Goal: Navigation & Orientation: Find specific page/section

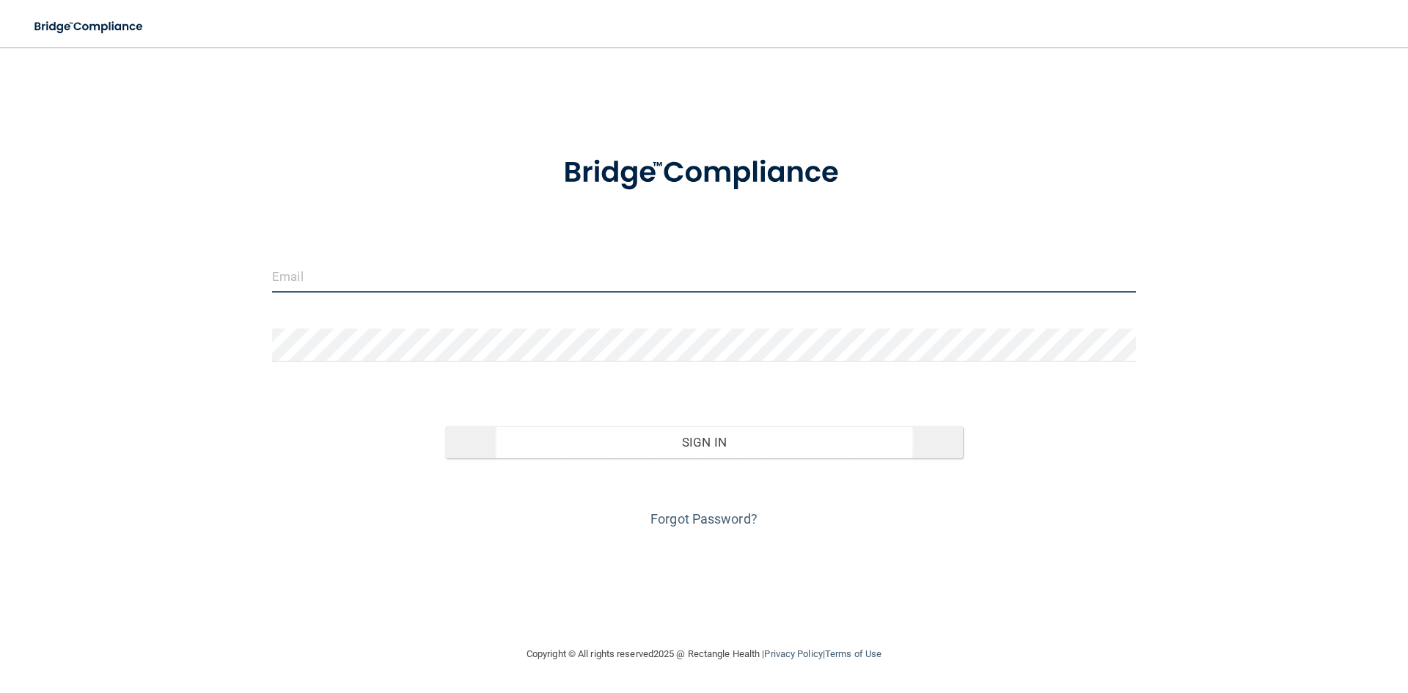
type input "[EMAIL_ADDRESS][DOMAIN_NAME]"
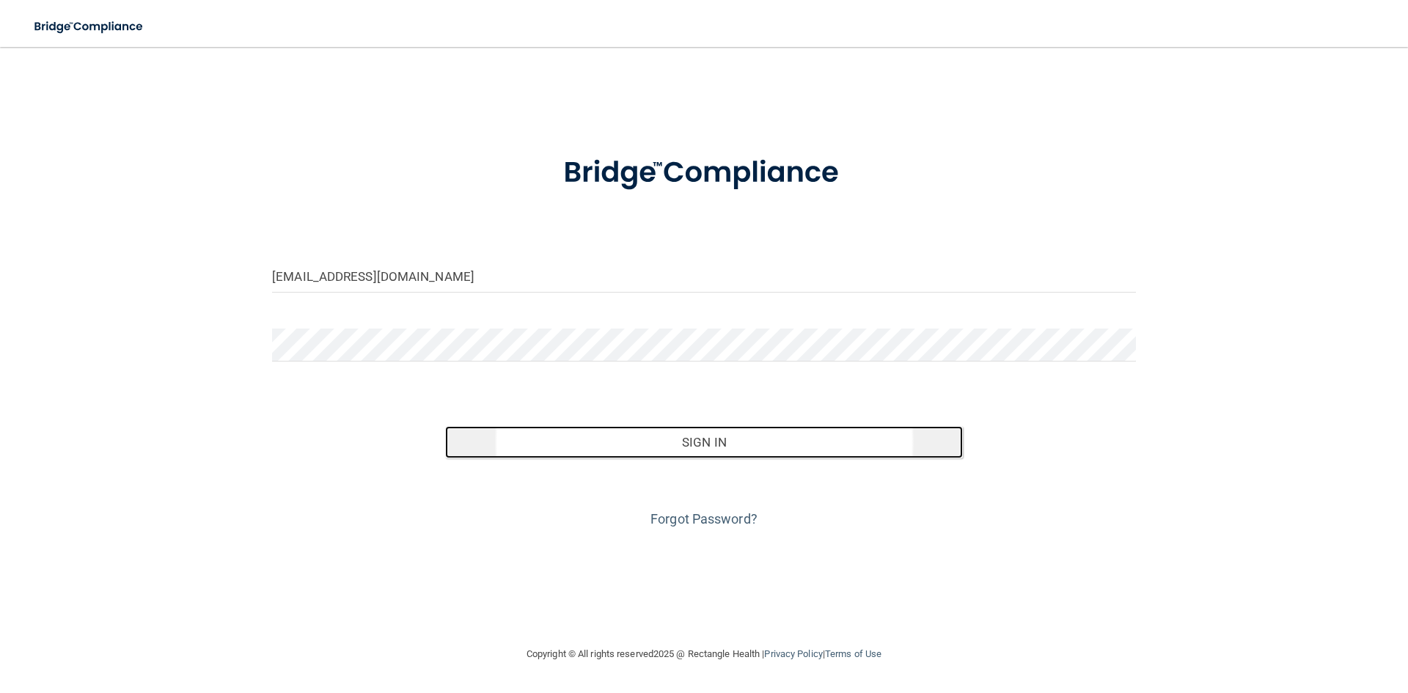
click at [687, 435] on button "Sign In" at bounding box center [704, 442] width 518 height 32
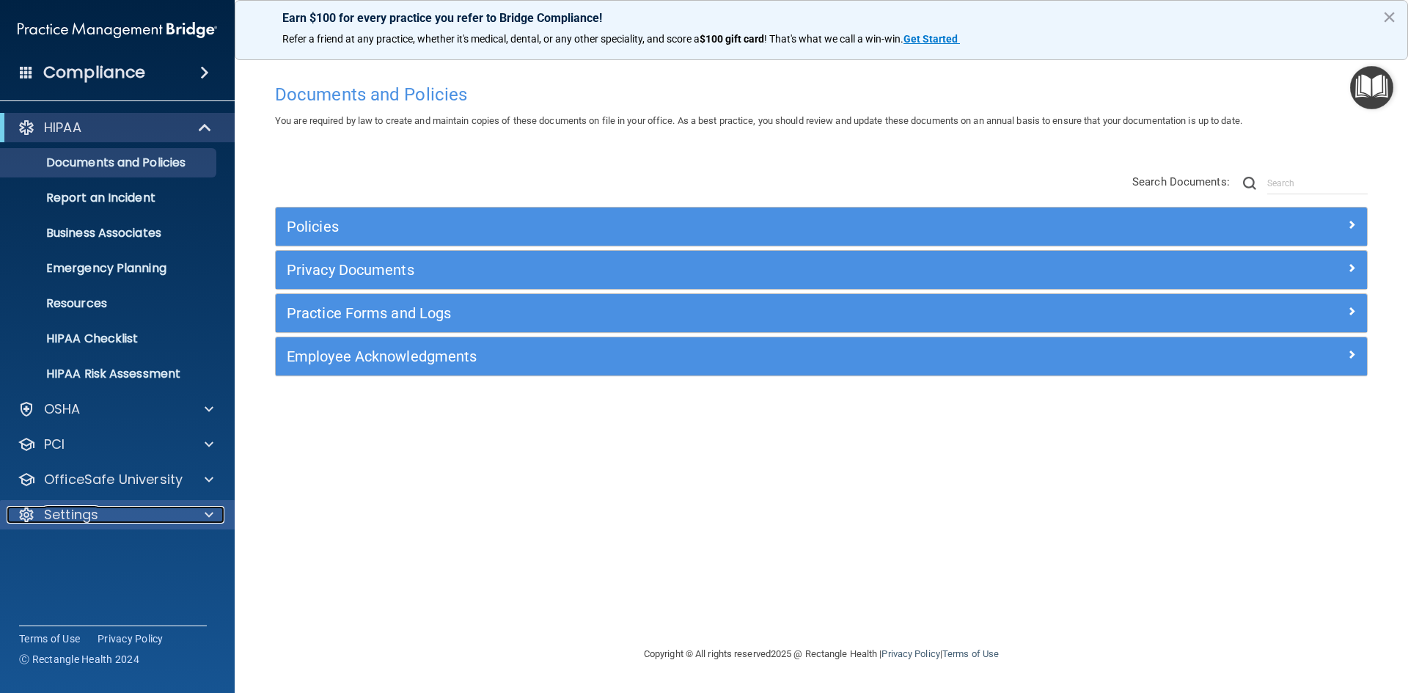
click at [213, 510] on div at bounding box center [206, 515] width 37 height 18
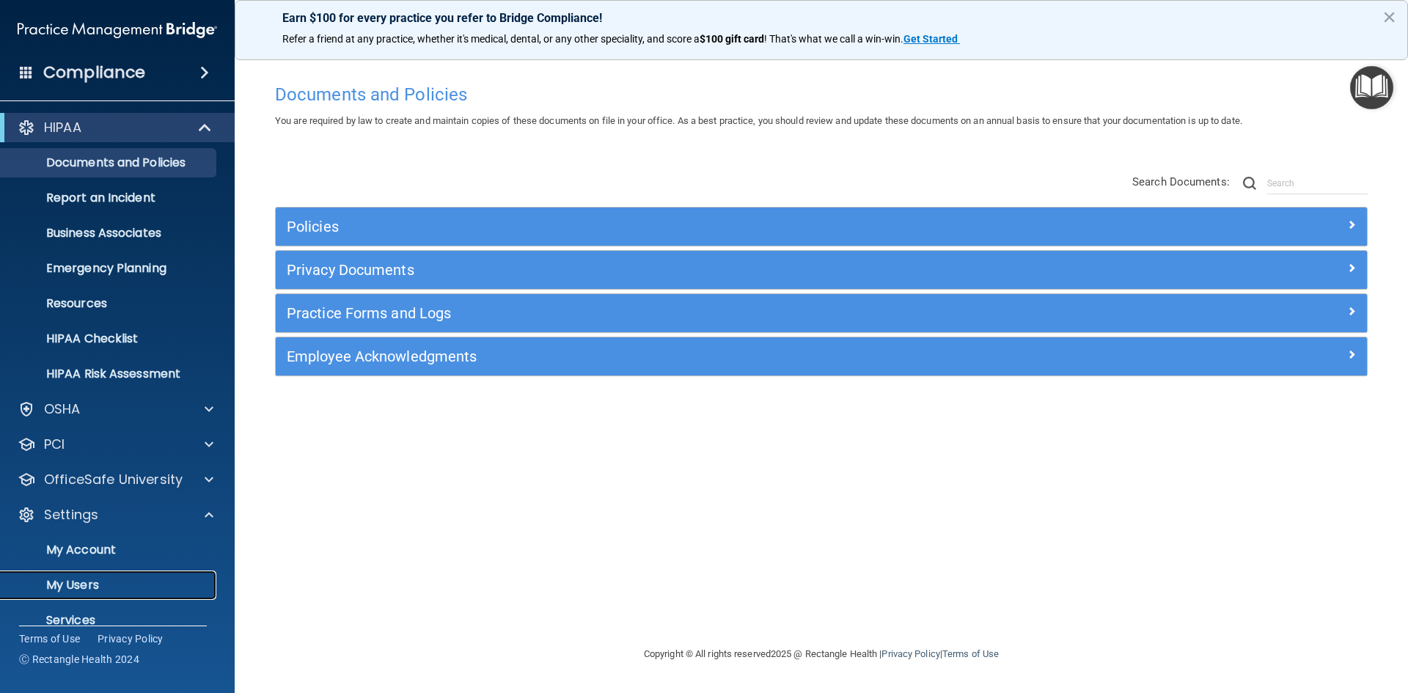
click at [87, 581] on p "My Users" at bounding box center [110, 585] width 200 height 15
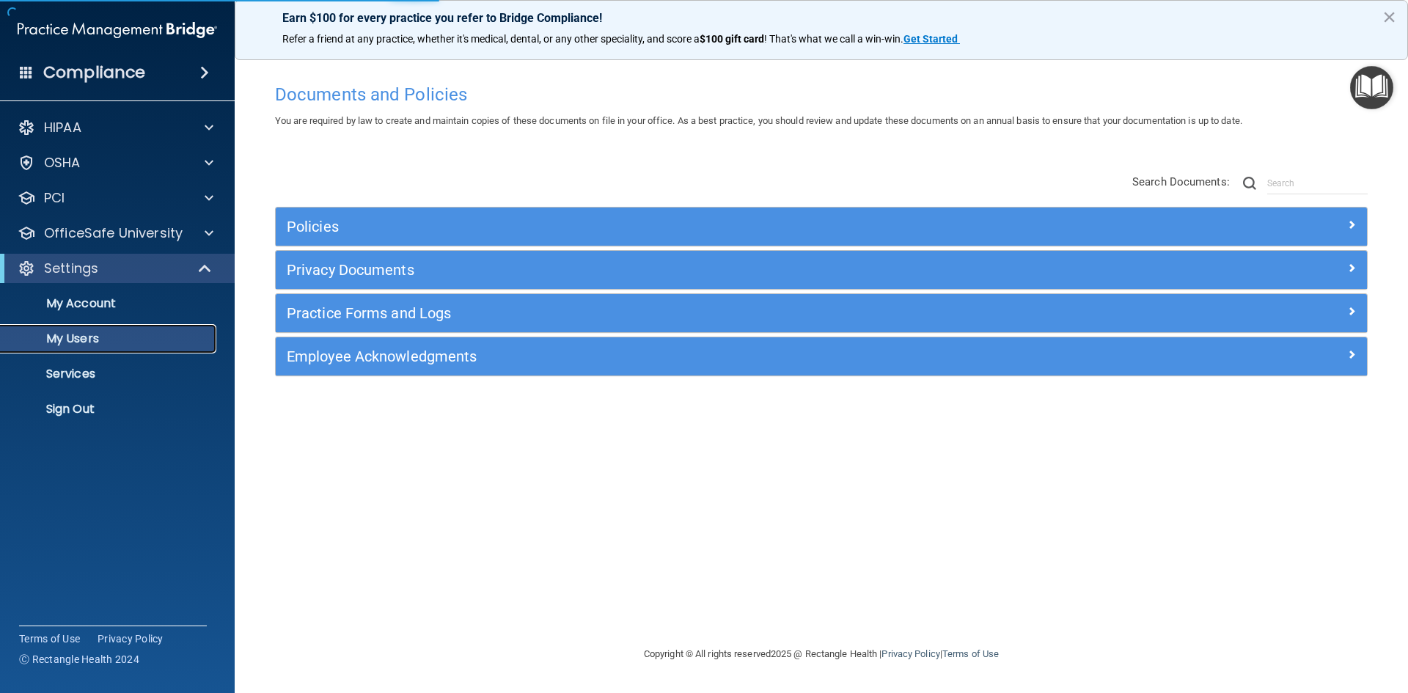
select select "20"
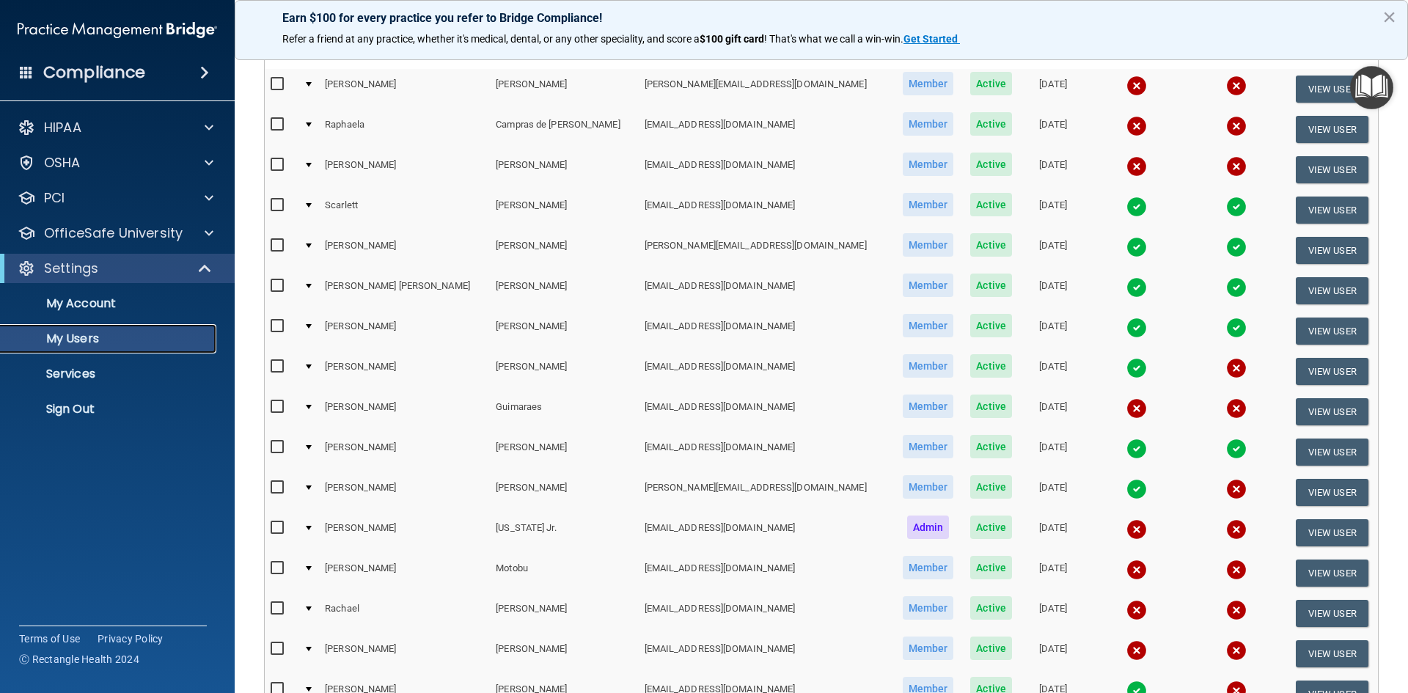
scroll to position [154, 0]
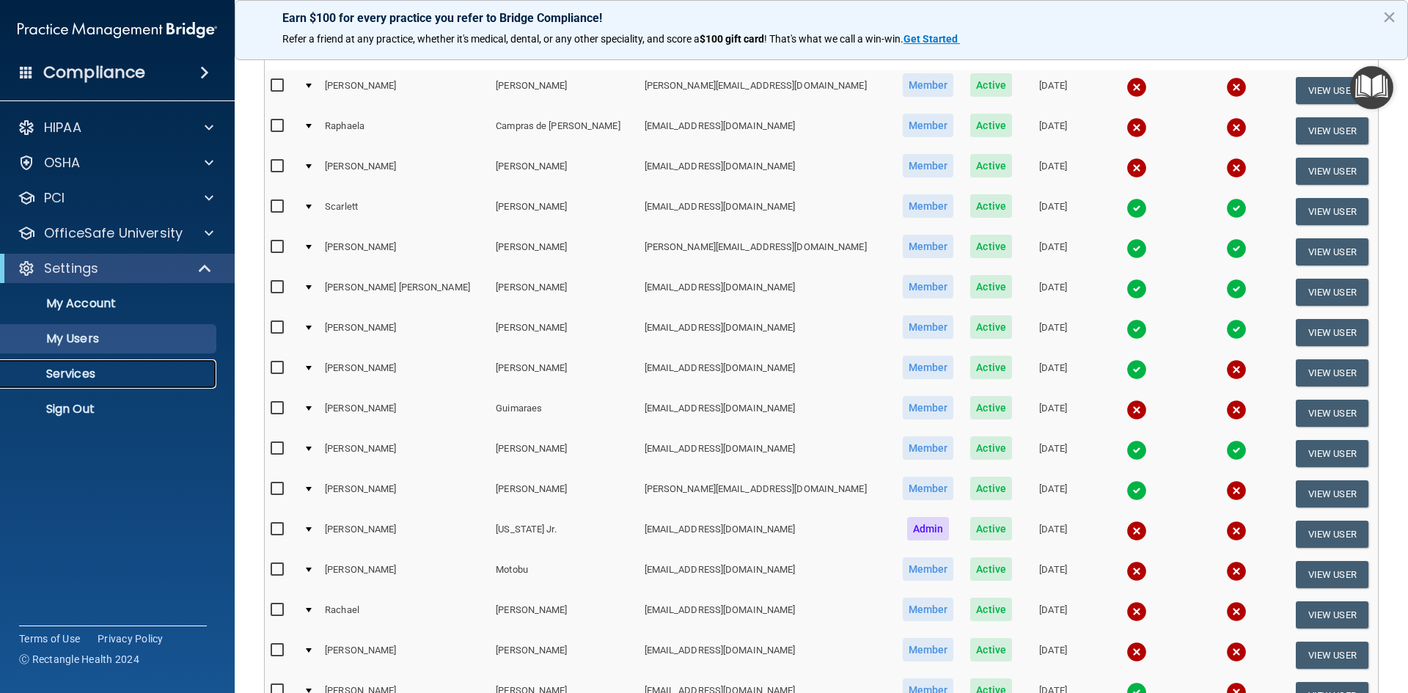
click at [63, 370] on p "Services" at bounding box center [110, 374] width 200 height 15
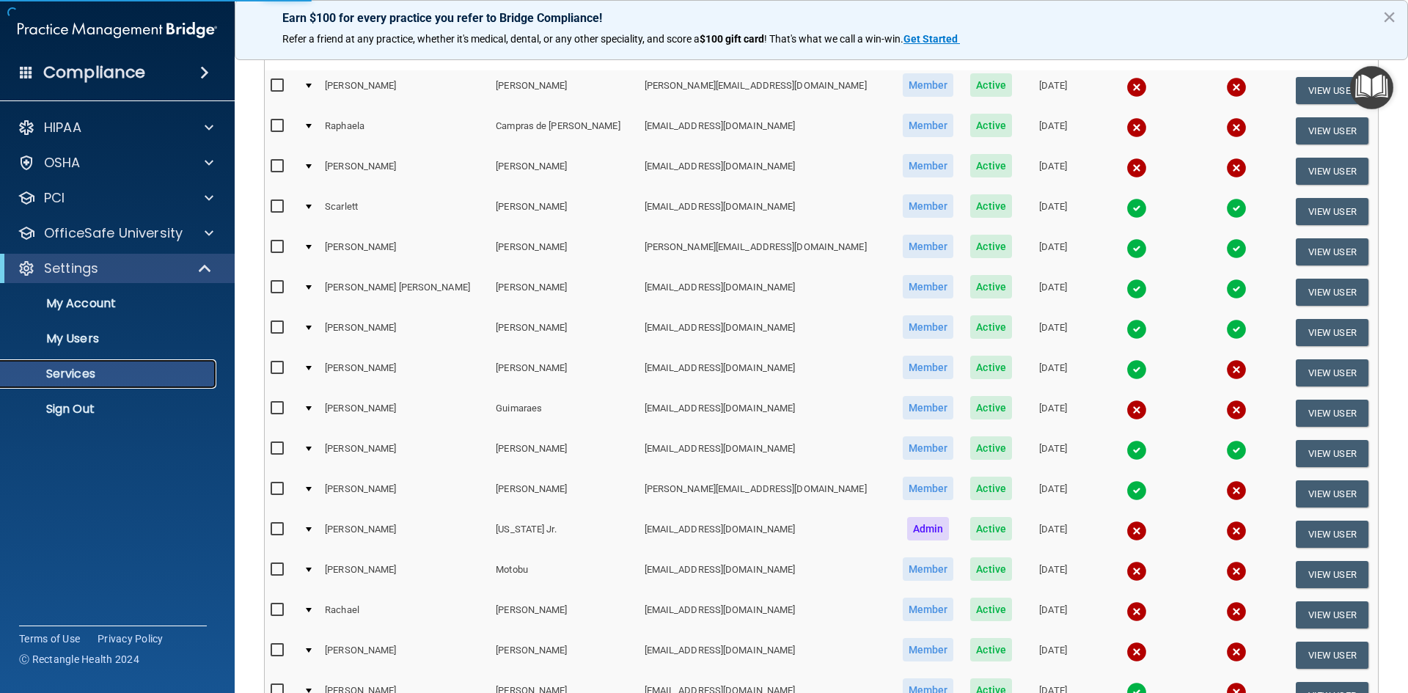
click at [70, 377] on p "Services" at bounding box center [110, 374] width 200 height 15
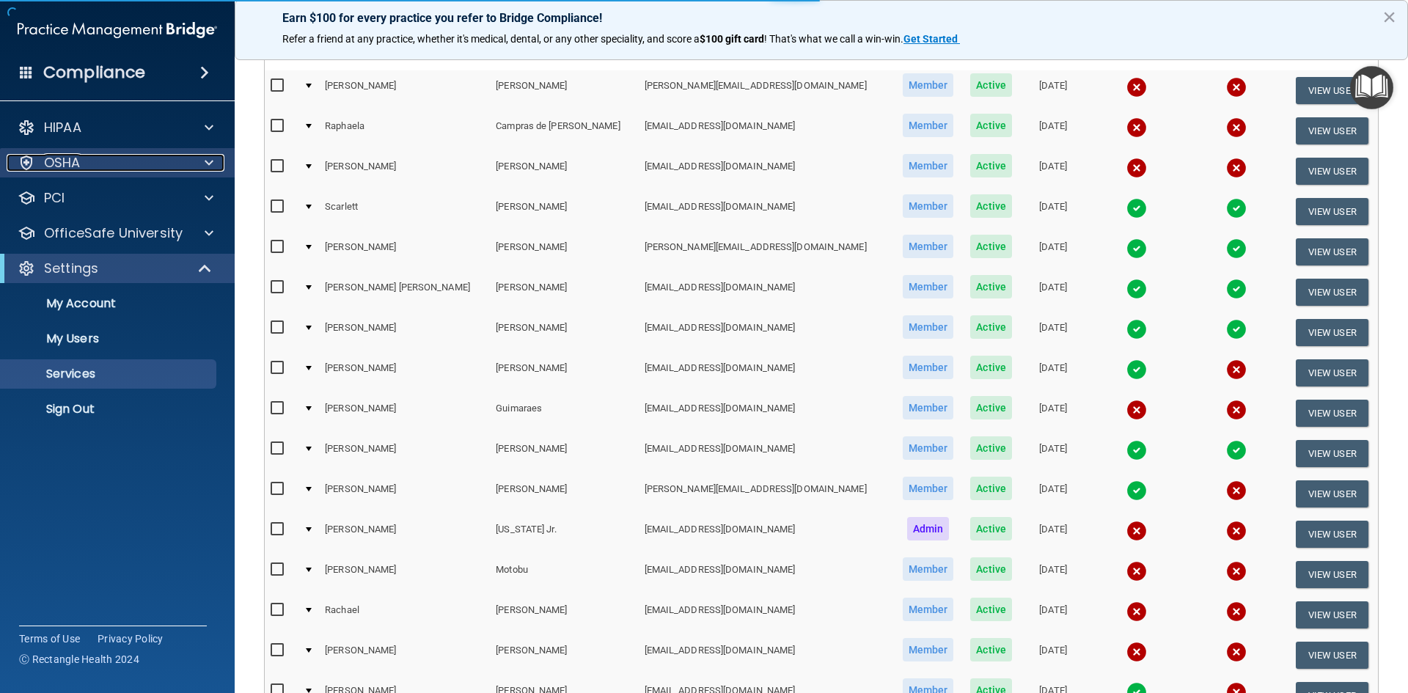
click at [175, 159] on div "OSHA" at bounding box center [98, 163] width 182 height 18
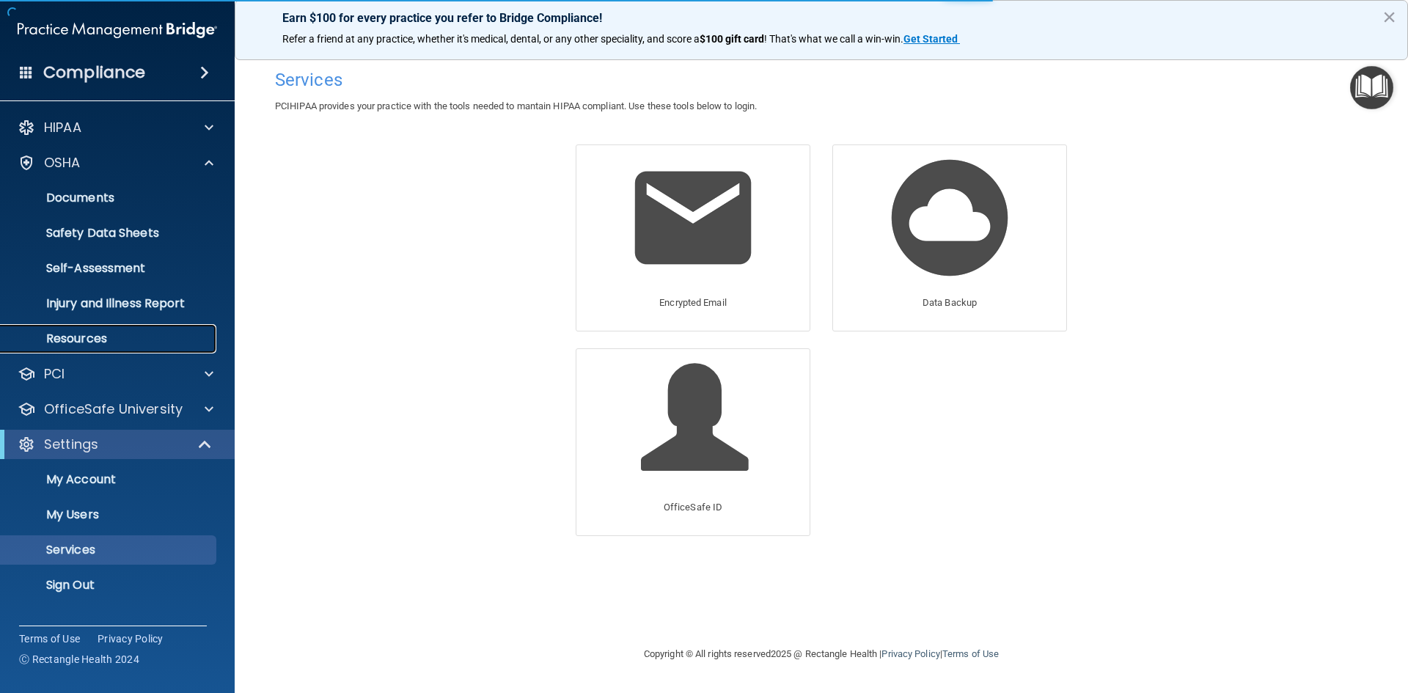
click at [136, 339] on p "Resources" at bounding box center [110, 338] width 200 height 15
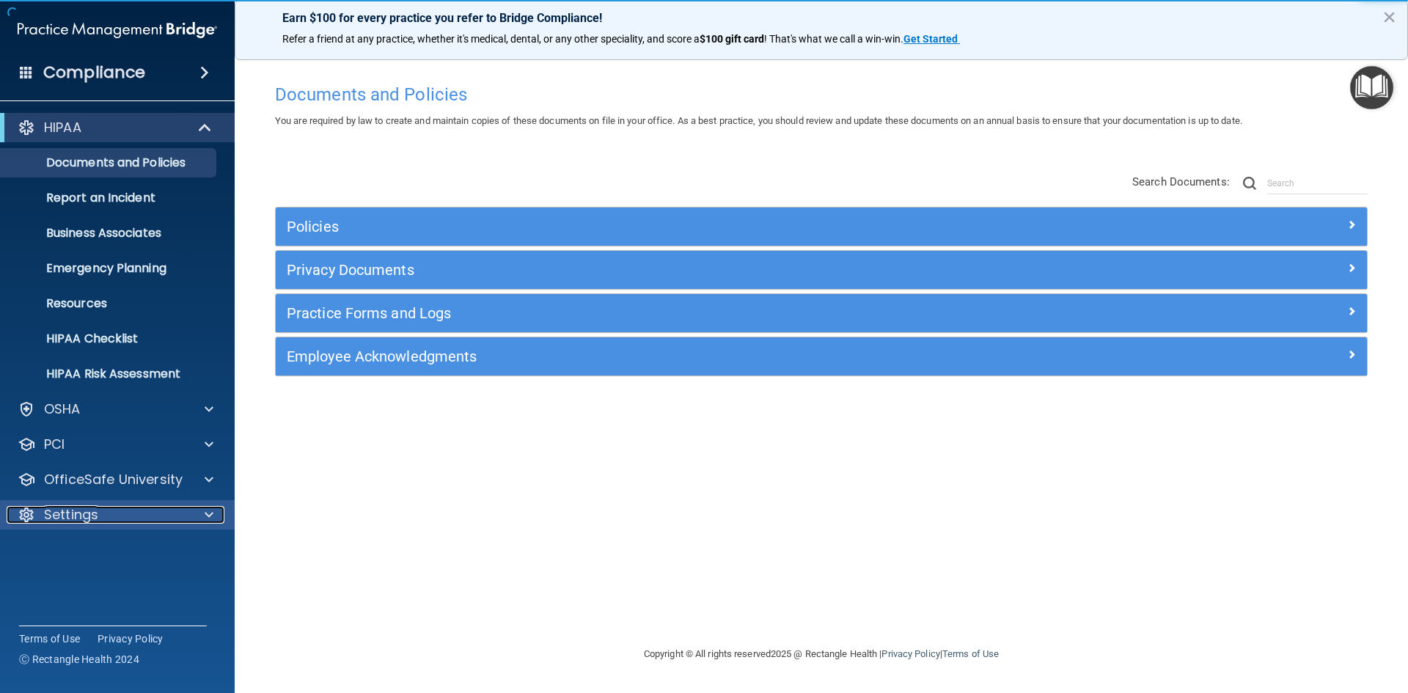
click at [112, 510] on div "Settings" at bounding box center [98, 515] width 182 height 18
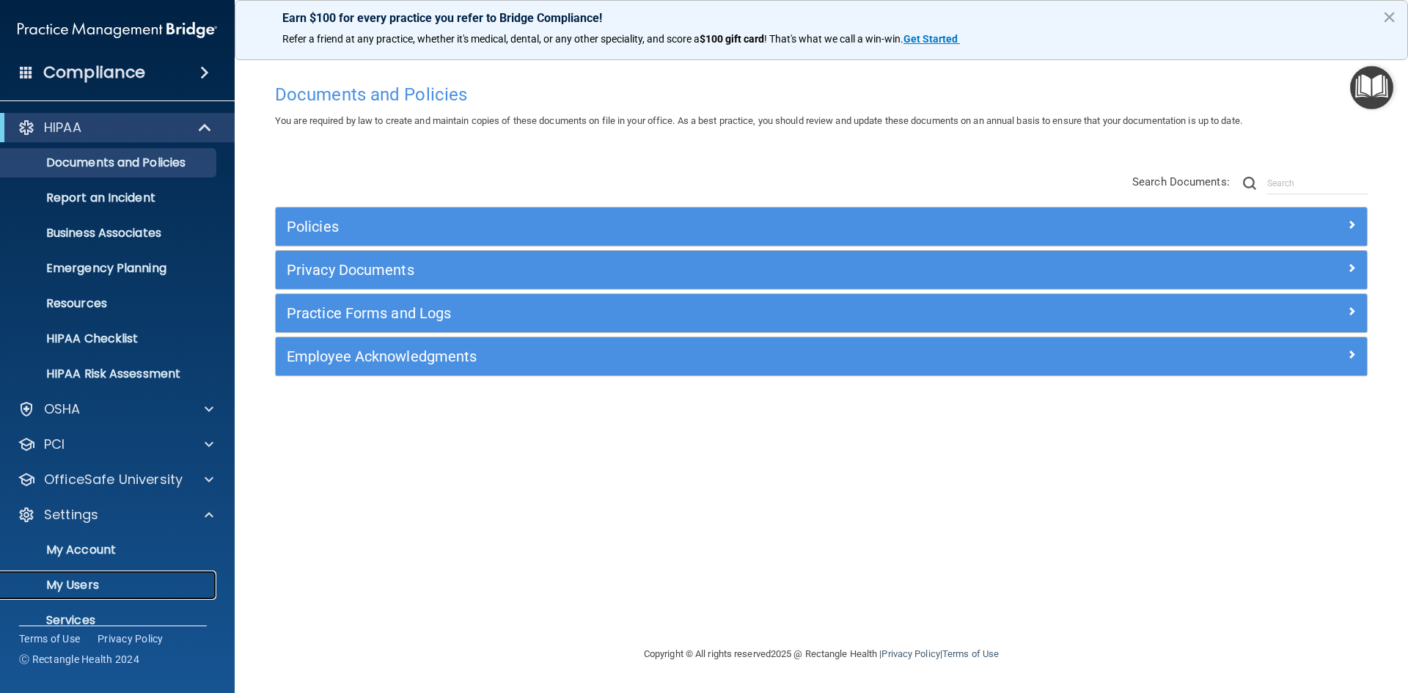
click at [100, 582] on p "My Users" at bounding box center [110, 585] width 200 height 15
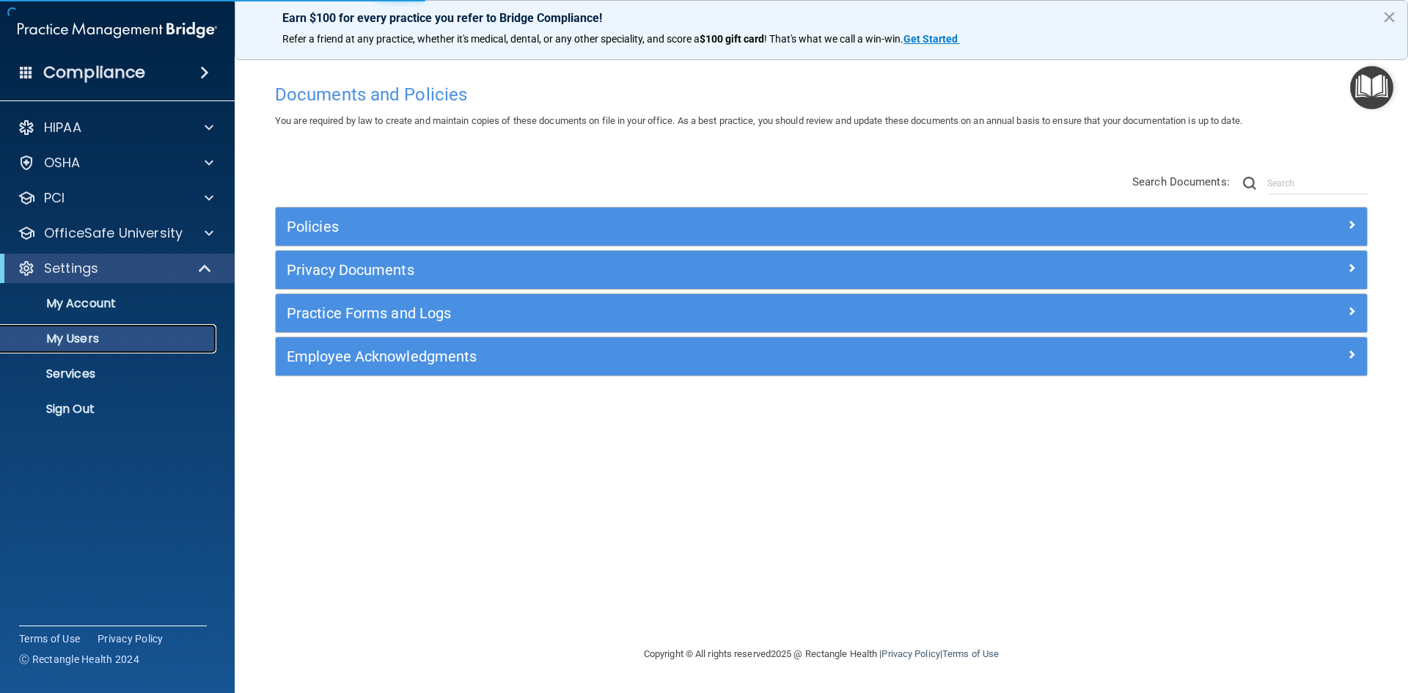
select select "20"
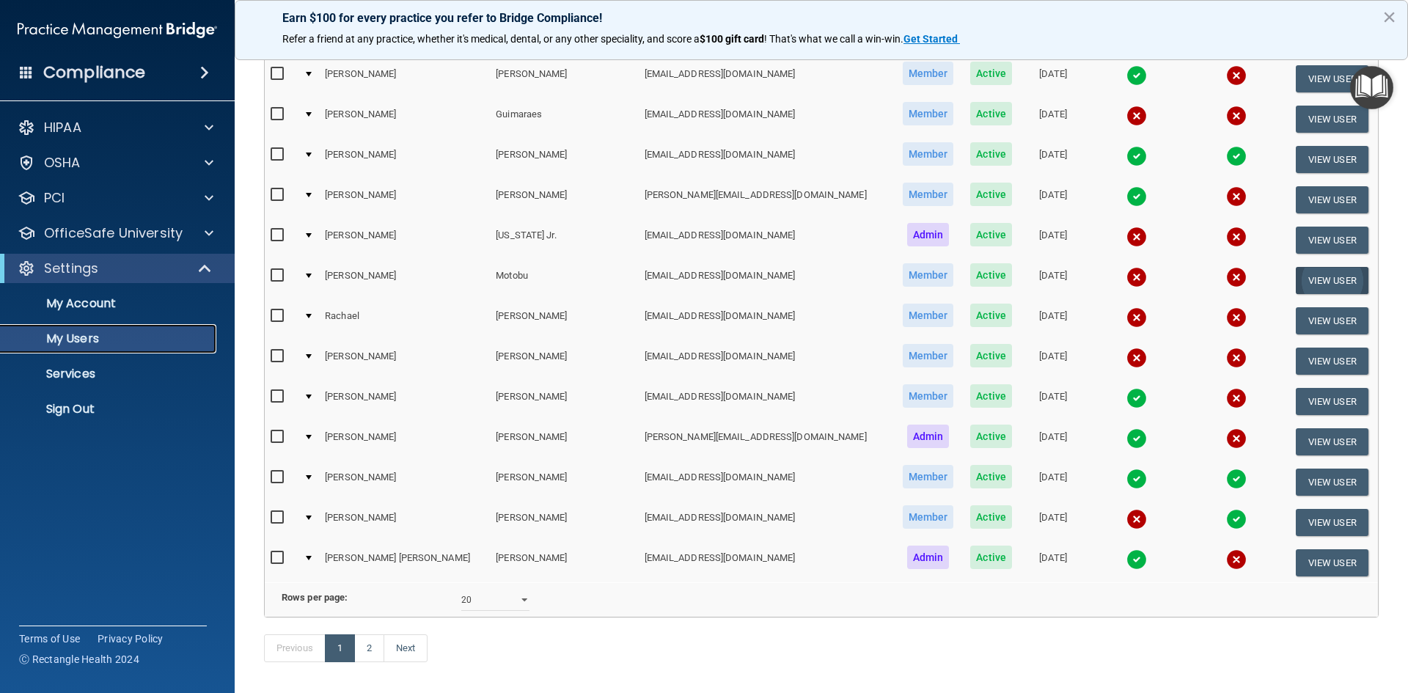
scroll to position [521, 0]
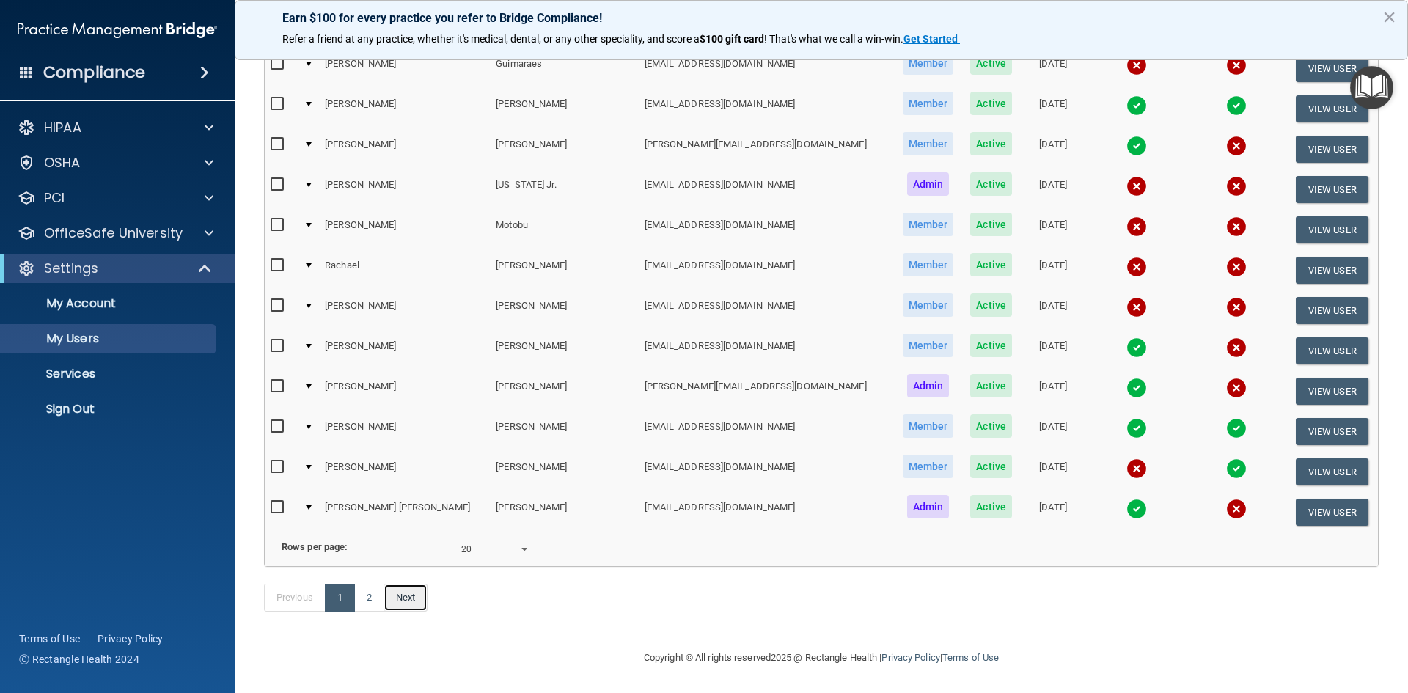
click at [403, 599] on link "Next" at bounding box center [406, 598] width 44 height 28
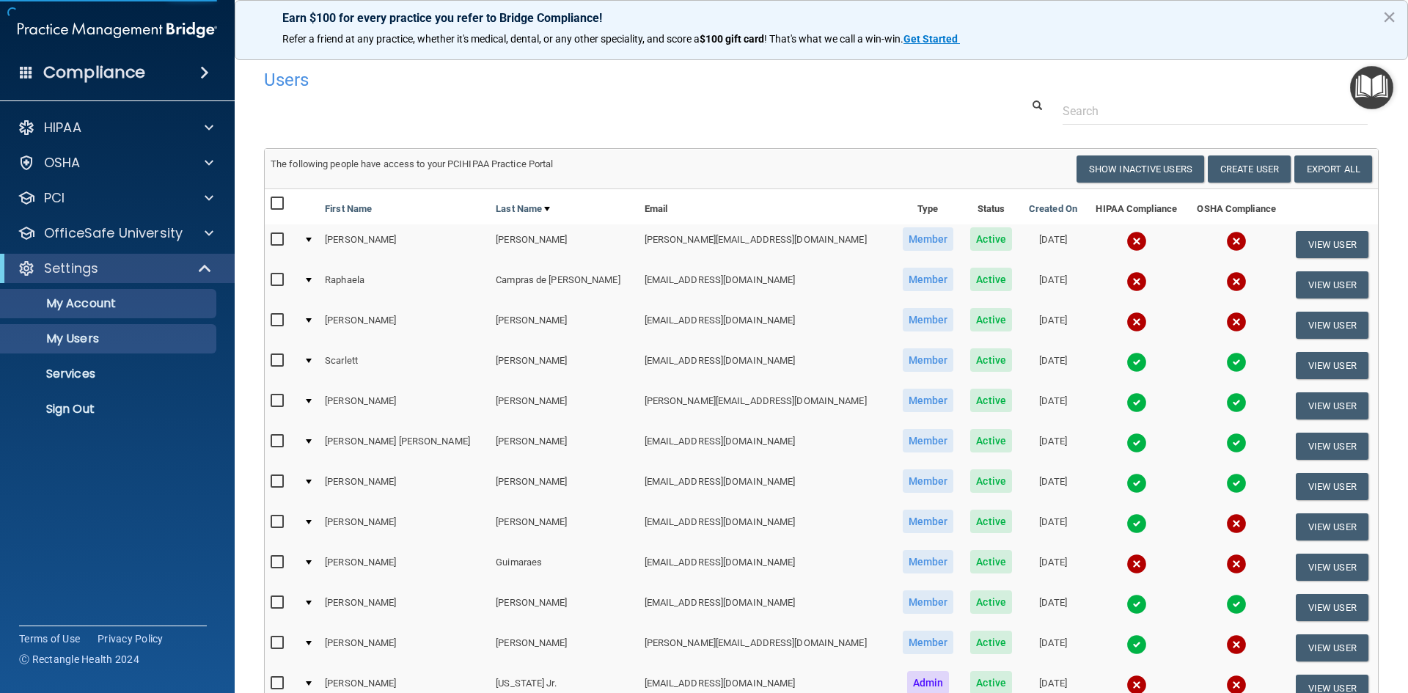
select select "20"
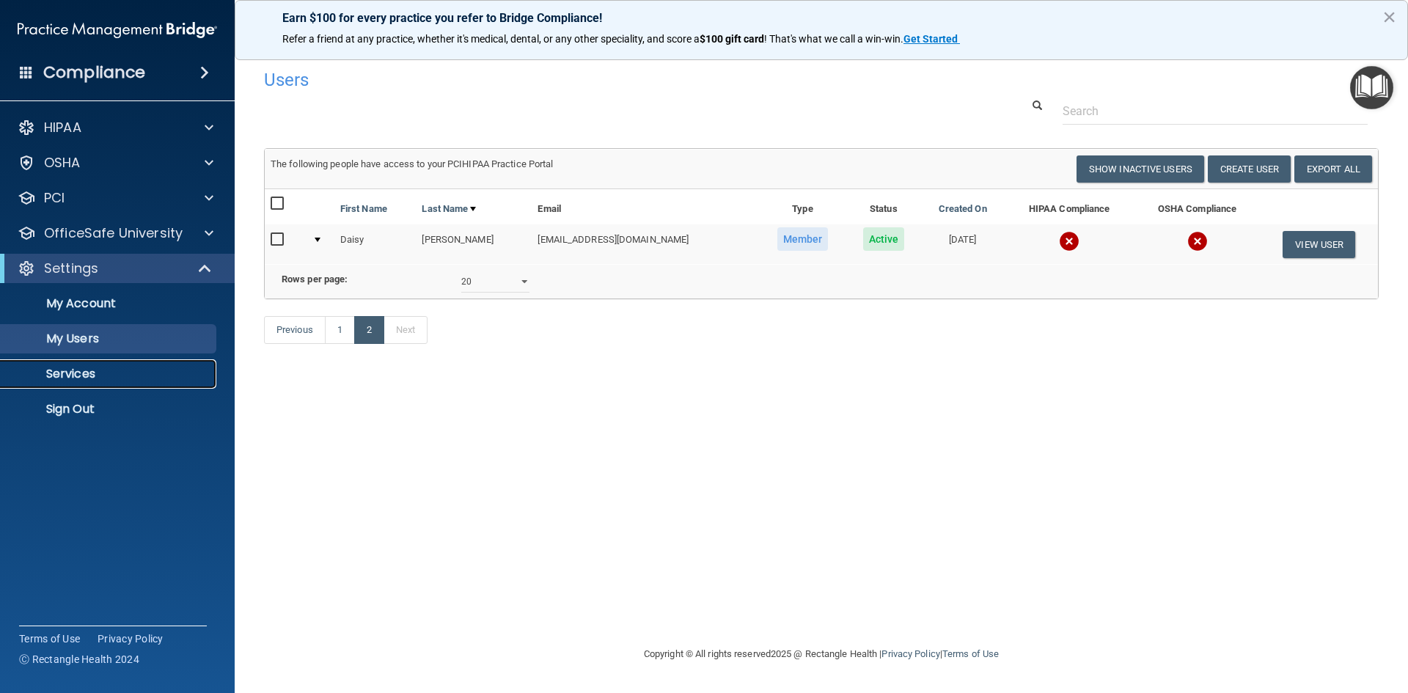
click at [117, 373] on p "Services" at bounding box center [110, 374] width 200 height 15
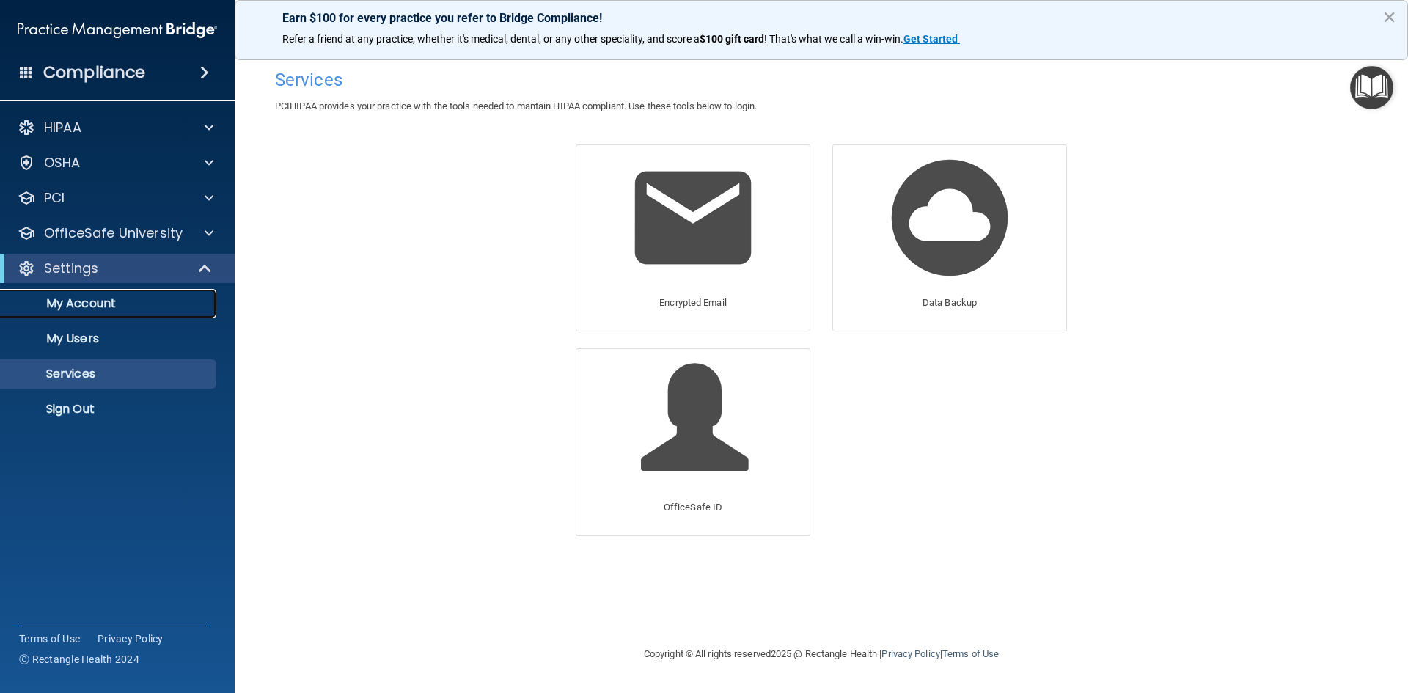
click at [97, 304] on p "My Account" at bounding box center [110, 303] width 200 height 15
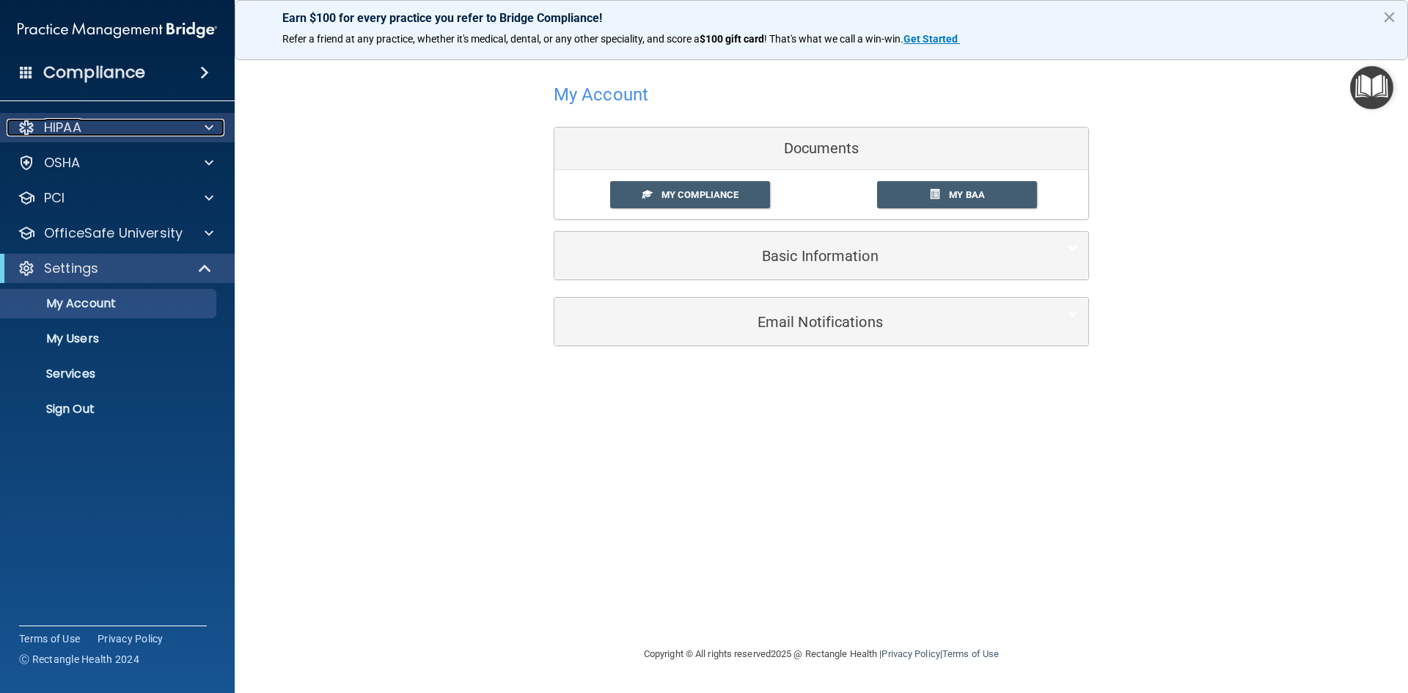
click at [209, 128] on span at bounding box center [209, 128] width 9 height 18
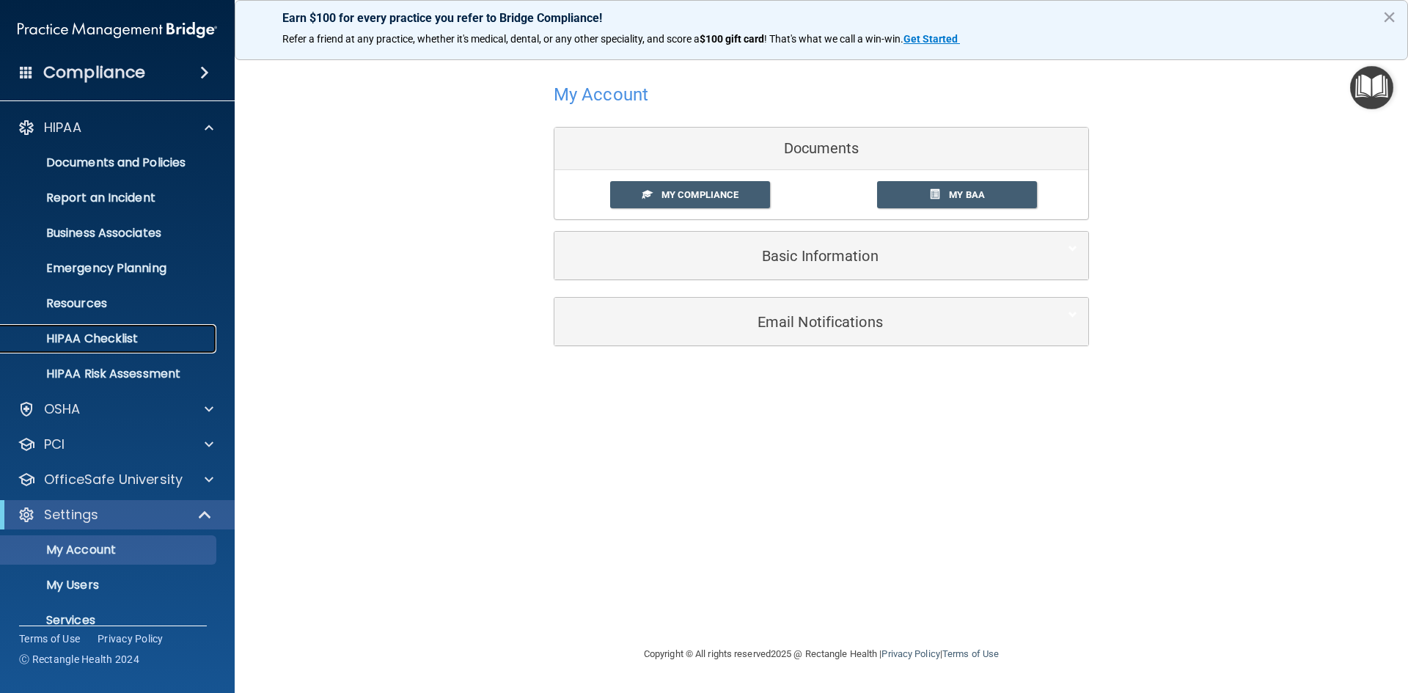
click at [183, 345] on p "HIPAA Checklist" at bounding box center [110, 338] width 200 height 15
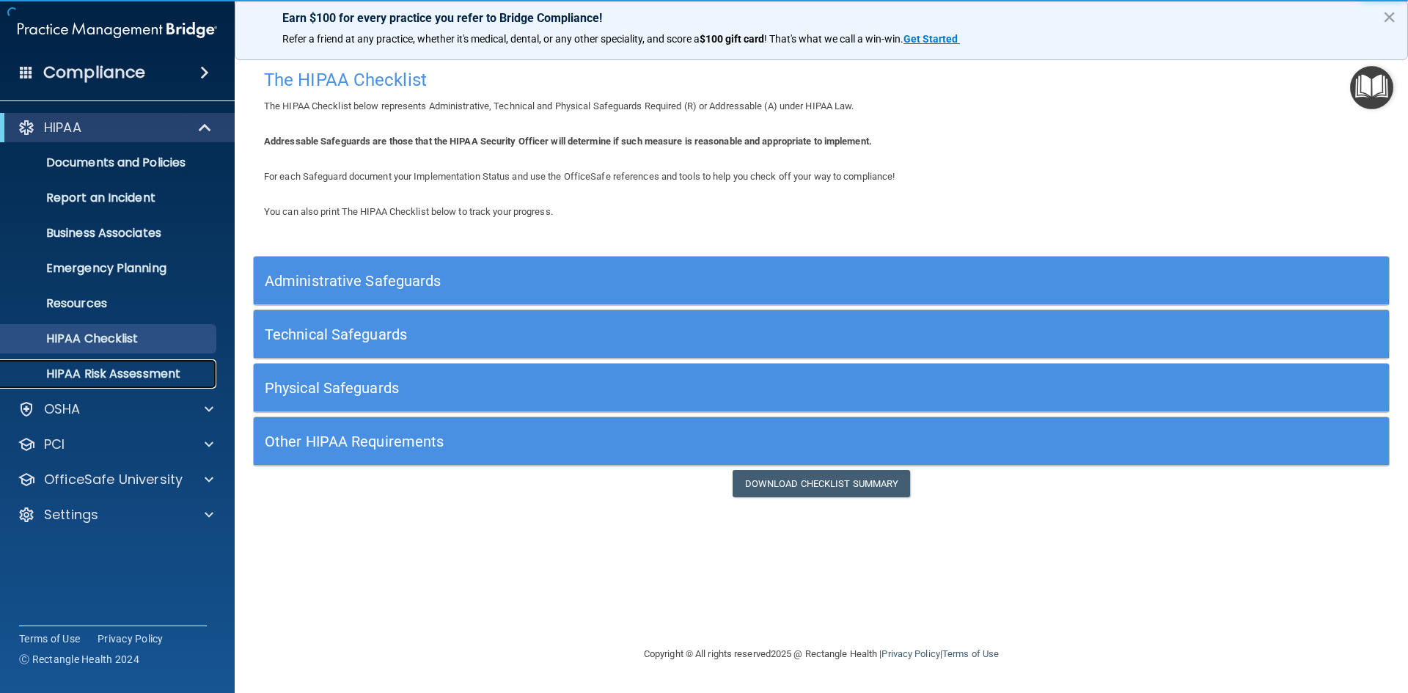
click at [191, 375] on p "HIPAA Risk Assessment" at bounding box center [110, 374] width 200 height 15
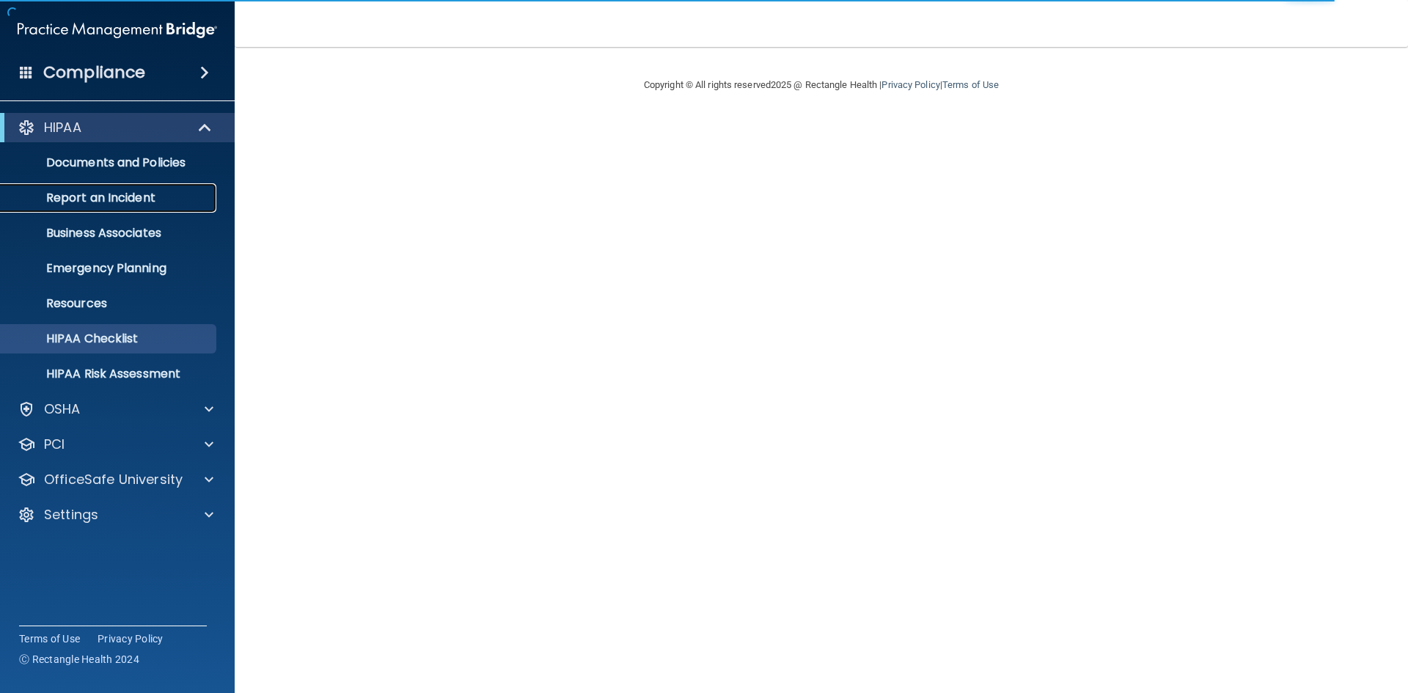
click at [150, 191] on p "Report an Incident" at bounding box center [110, 198] width 200 height 15
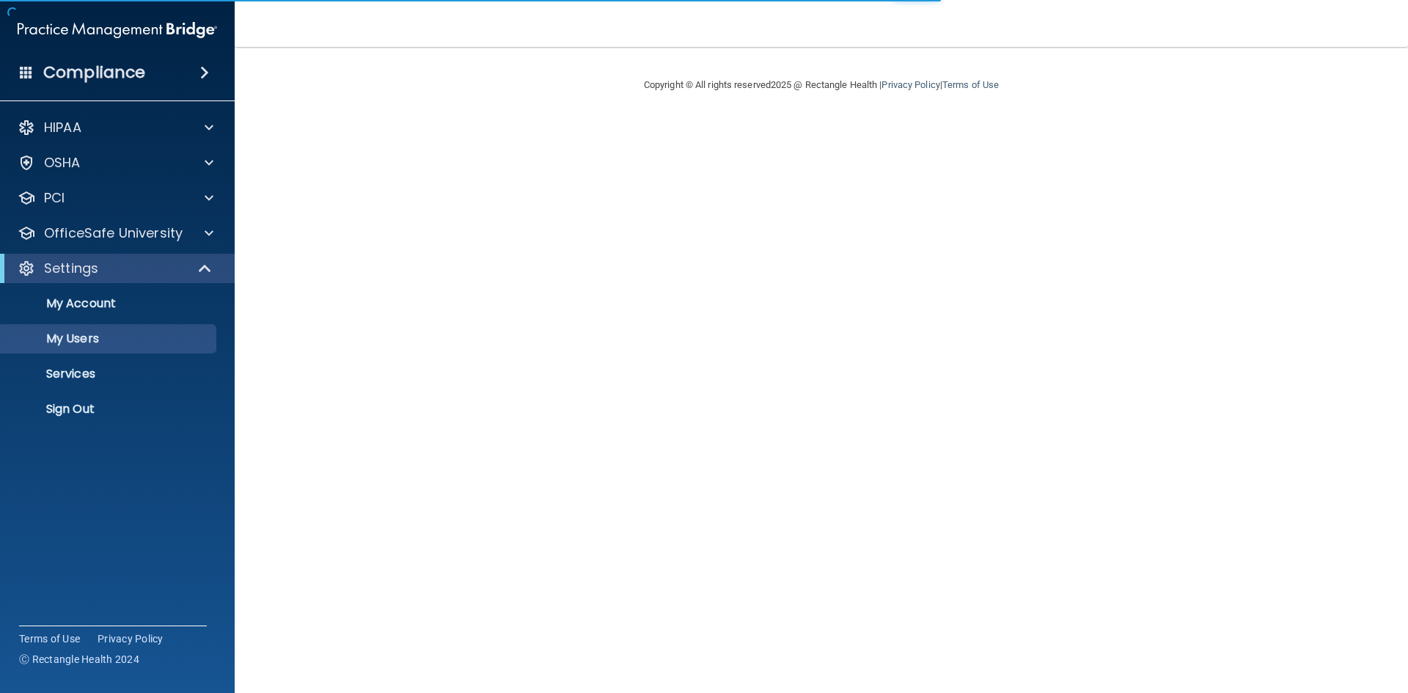
select select "20"
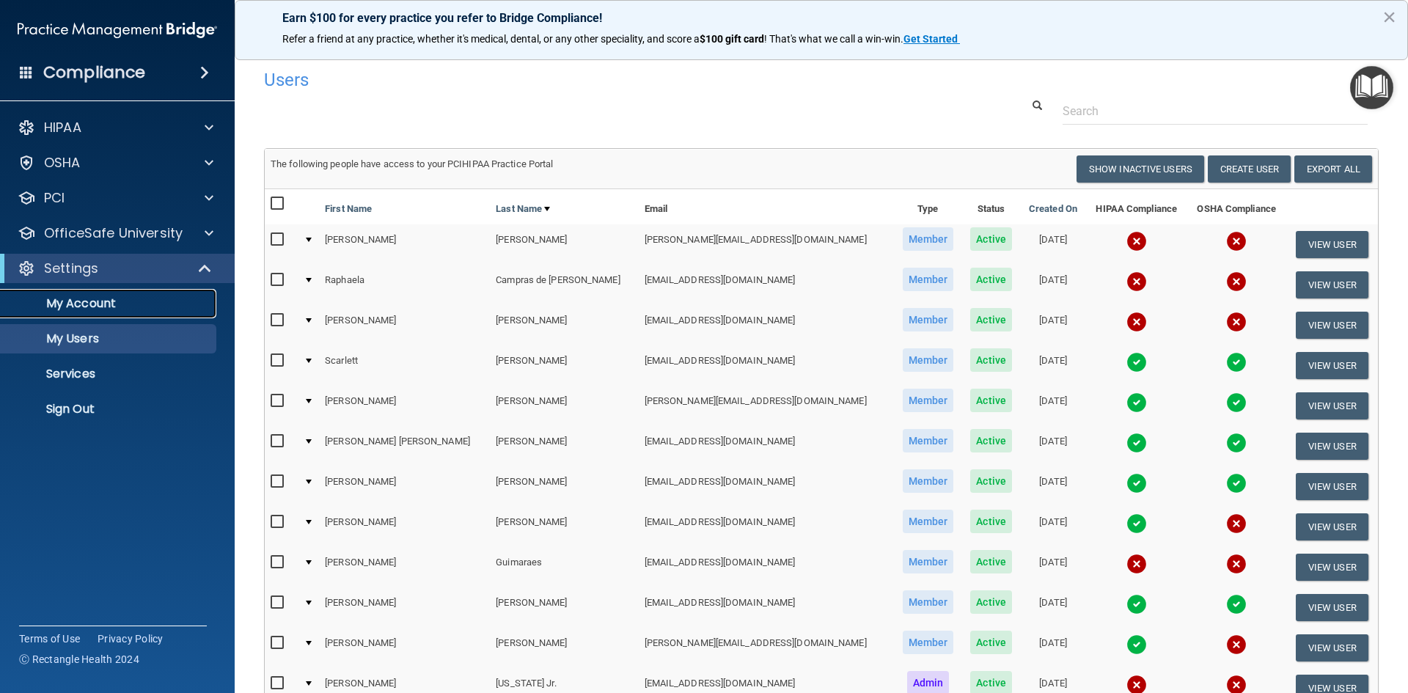
click at [103, 305] on p "My Account" at bounding box center [110, 303] width 200 height 15
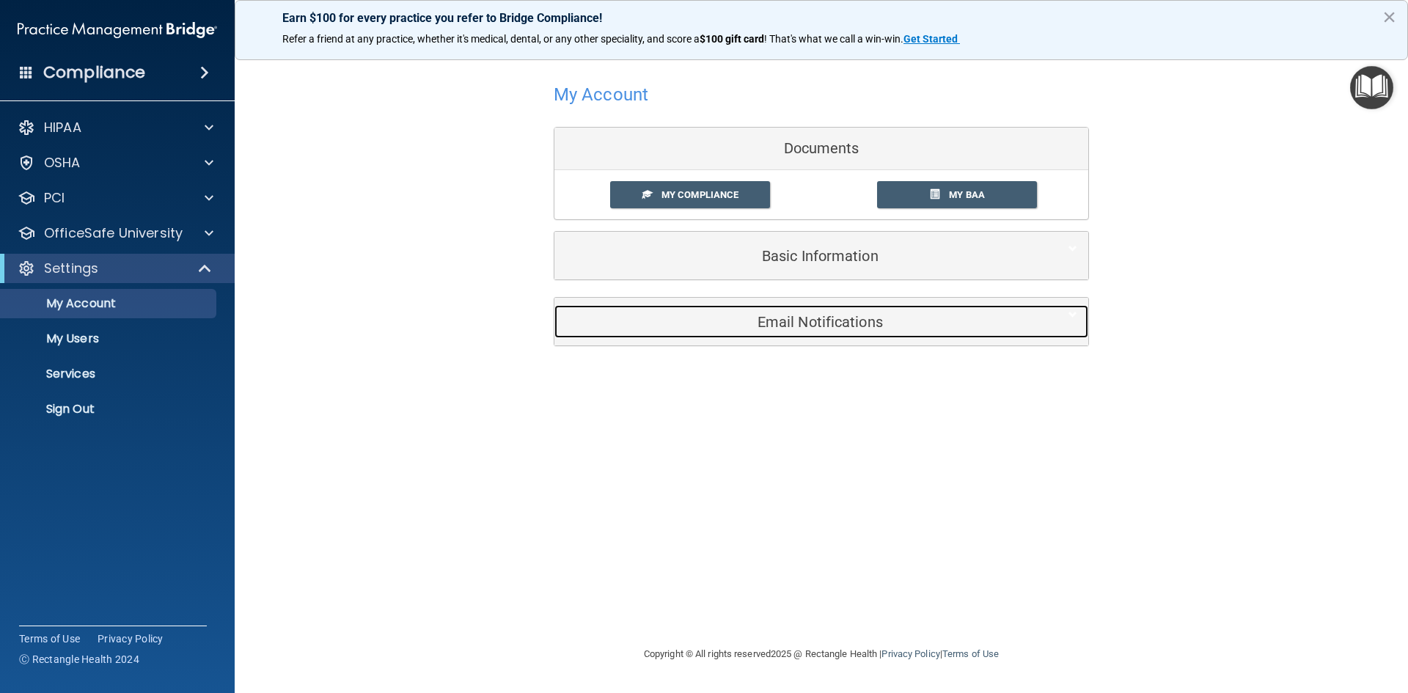
click at [847, 320] on h5 "Email Notifications" at bounding box center [798, 322] width 467 height 16
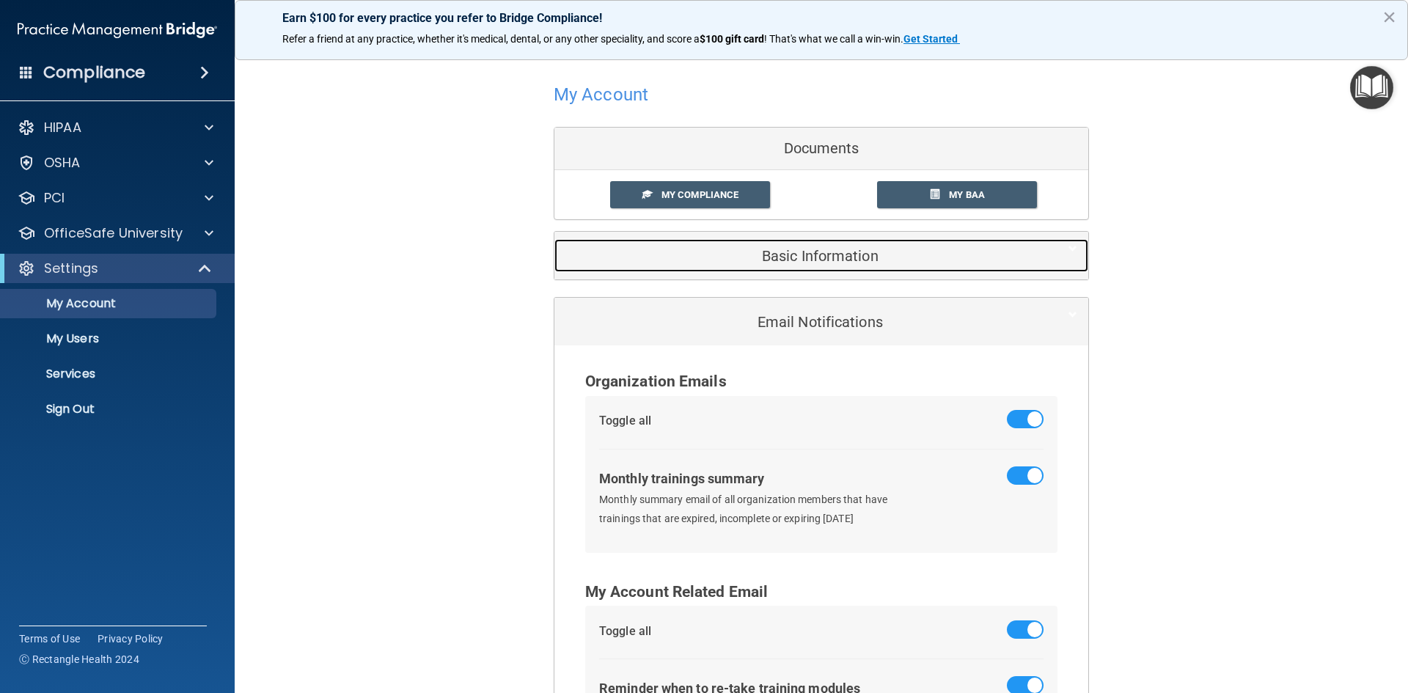
click at [818, 254] on h5 "Basic Information" at bounding box center [798, 256] width 467 height 16
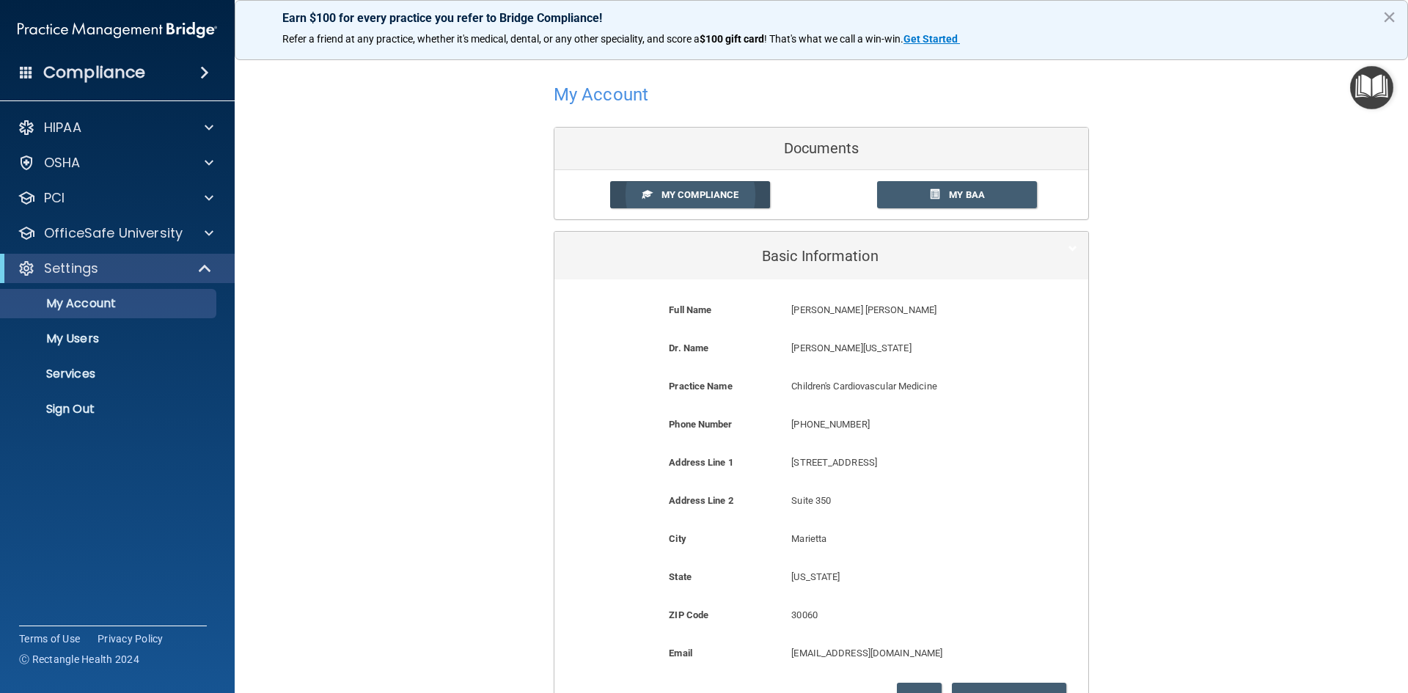
click at [706, 191] on span "My Compliance" at bounding box center [699, 194] width 77 height 11
